Goal: Task Accomplishment & Management: Use online tool/utility

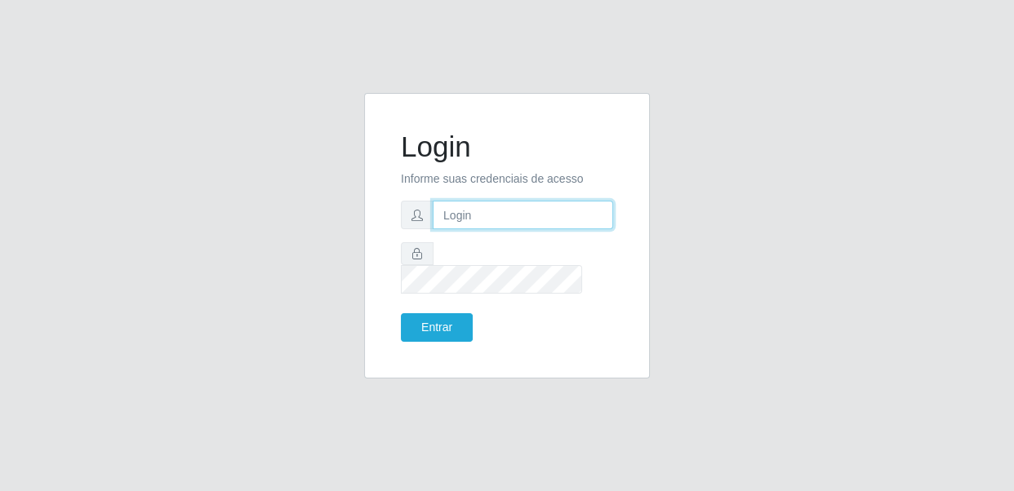
click at [471, 227] on input "text" at bounding box center [523, 215] width 180 height 29
type input "[EMAIL_ADDRESS][DOMAIN_NAME]"
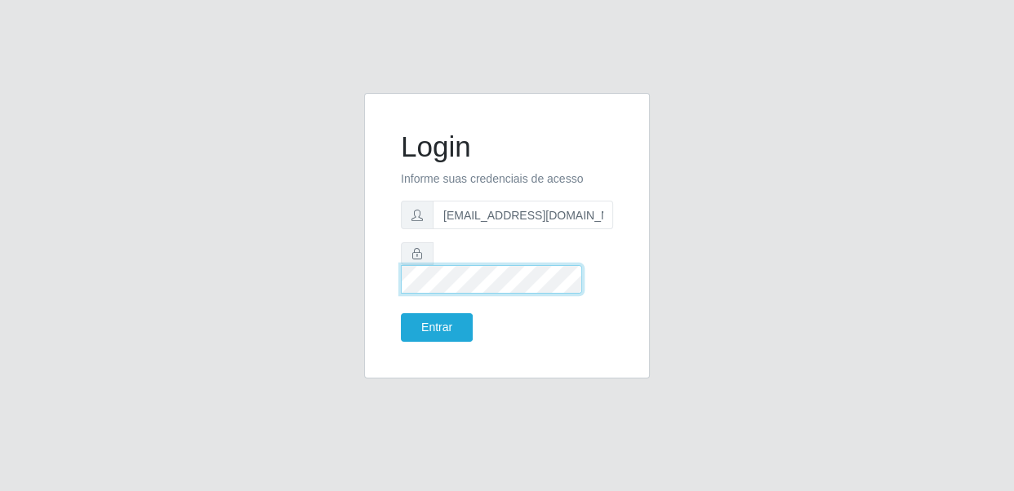
click at [401, 313] on button "Entrar" at bounding box center [437, 327] width 72 height 29
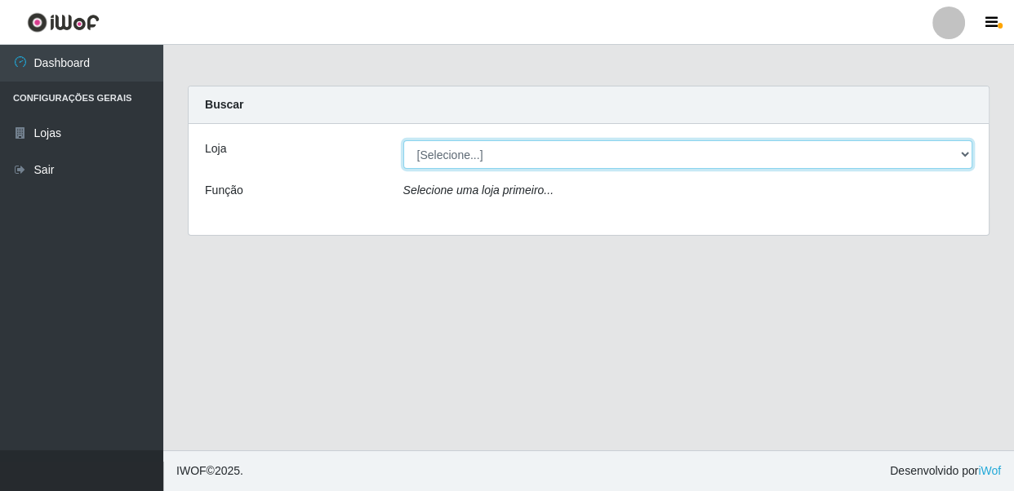
click at [646, 155] on select "[Selecione...] SUPER SHOW - Coophab" at bounding box center [688, 154] width 570 height 29
select select "146"
click at [403, 140] on select "[Selecione...] SUPER SHOW - Coophab" at bounding box center [688, 154] width 570 height 29
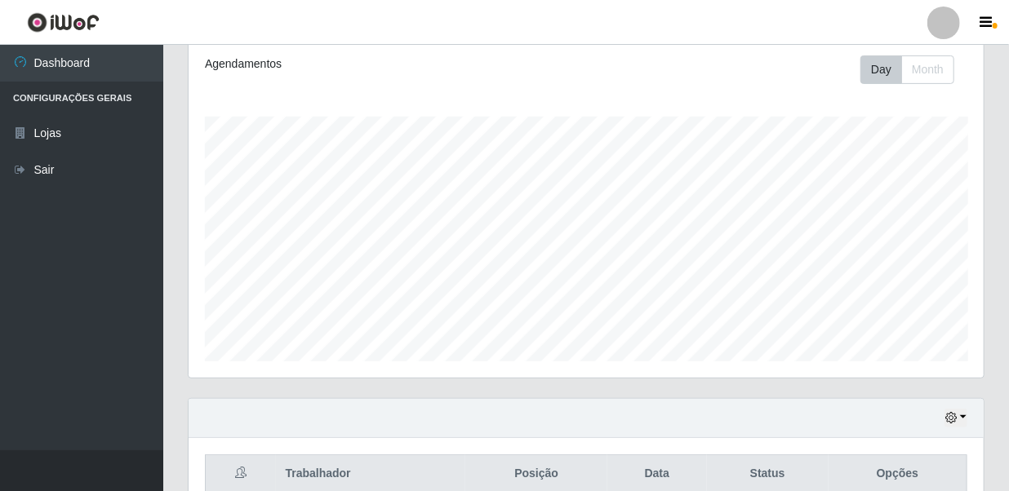
scroll to position [296, 0]
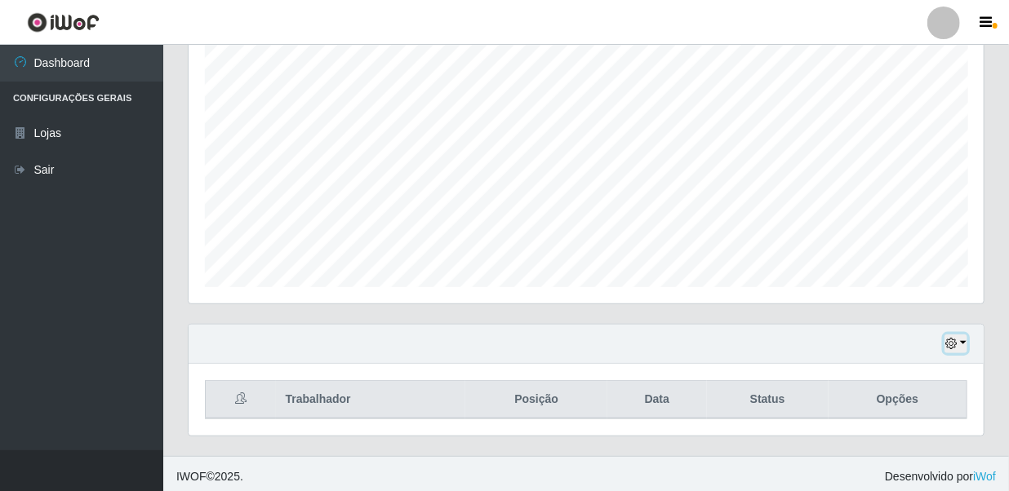
click at [957, 342] on icon "button" at bounding box center [950, 343] width 11 height 11
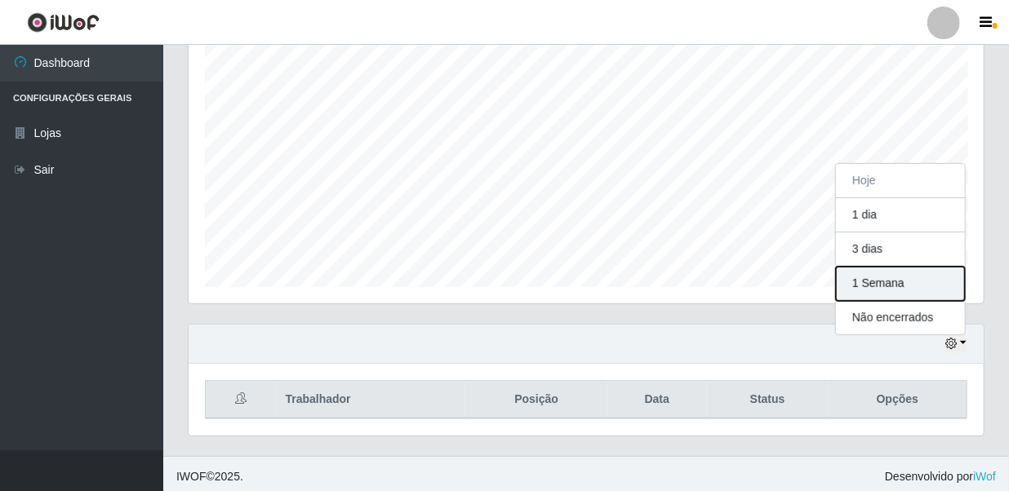
click at [874, 275] on button "1 Semana" at bounding box center [900, 284] width 129 height 34
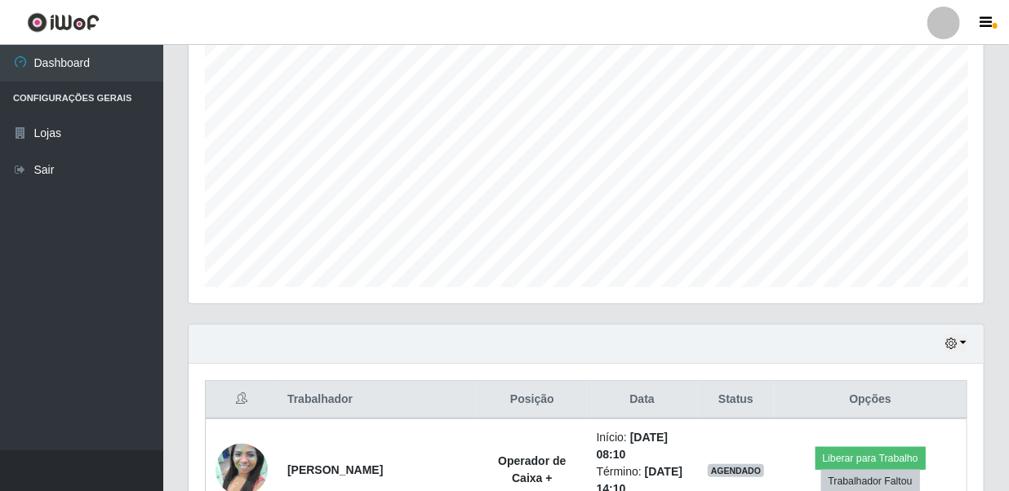
scroll to position [505, 0]
